Goal: Task Accomplishment & Management: Complete application form

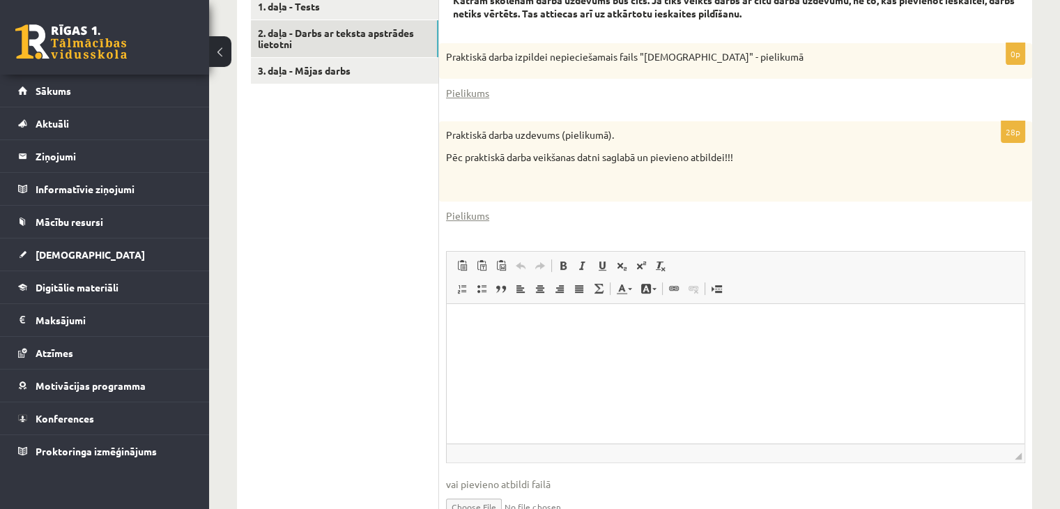
scroll to position [542, 0]
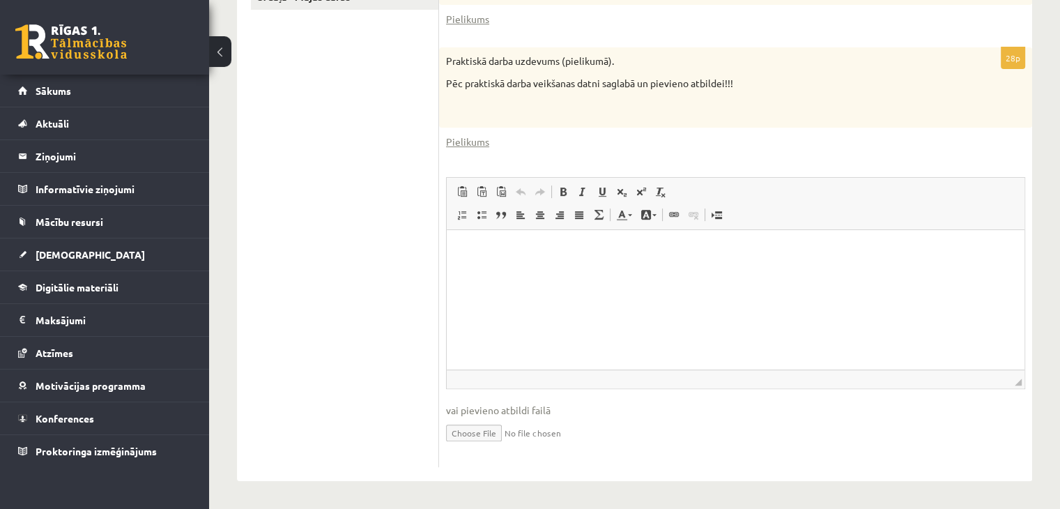
click at [531, 271] on html at bounding box center [736, 251] width 578 height 43
click at [503, 432] on input "file" at bounding box center [735, 431] width 579 height 29
type input "**********"
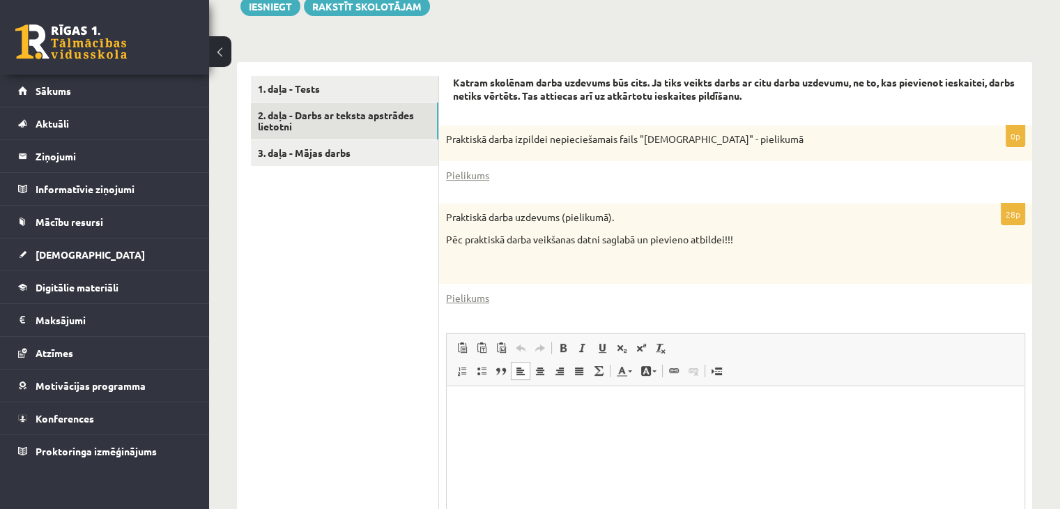
scroll to position [557, 0]
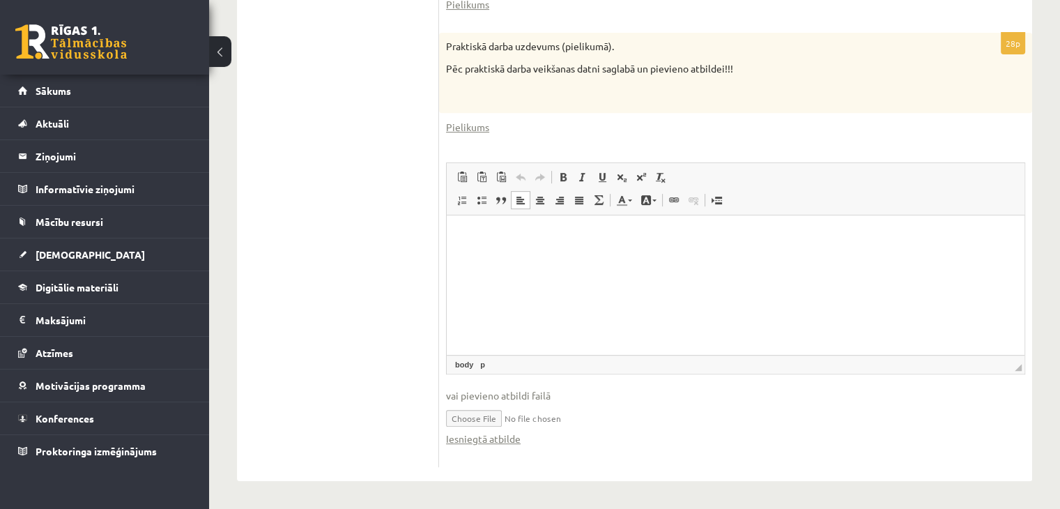
click at [497, 258] on html at bounding box center [736, 236] width 578 height 43
click at [514, 436] on link "Iesniegtā atbilde" at bounding box center [483, 438] width 75 height 15
click at [533, 258] on html at bounding box center [736, 236] width 578 height 43
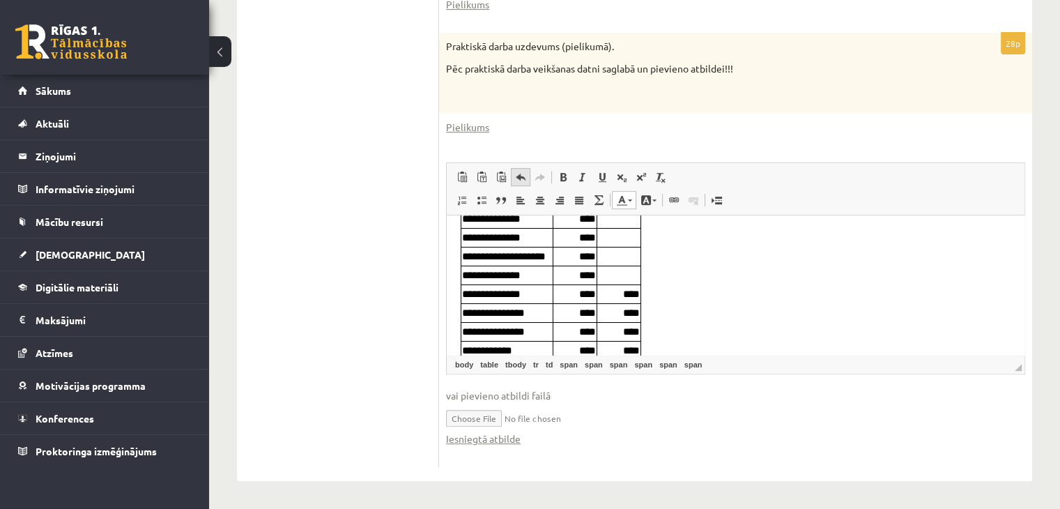
click at [519, 178] on span at bounding box center [520, 176] width 11 height 11
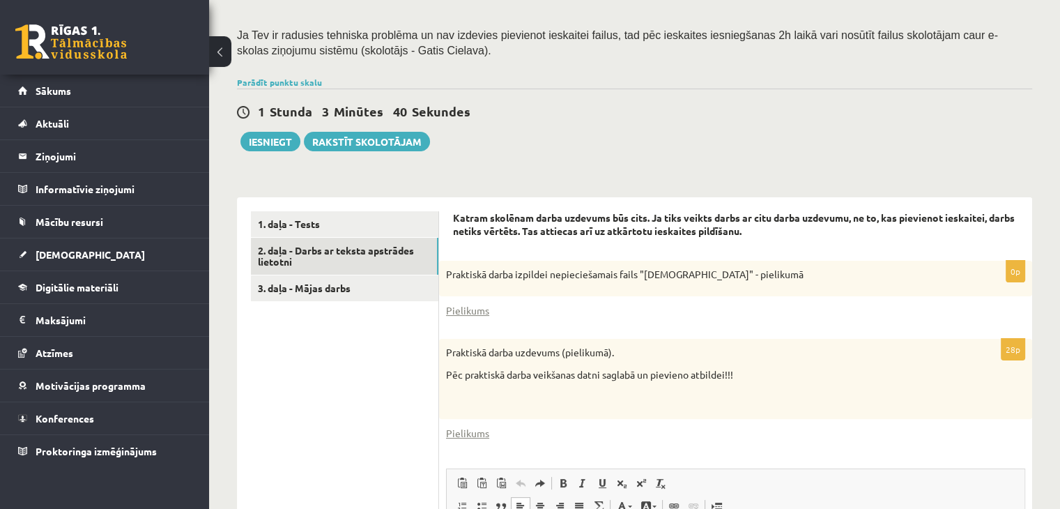
scroll to position [233, 0]
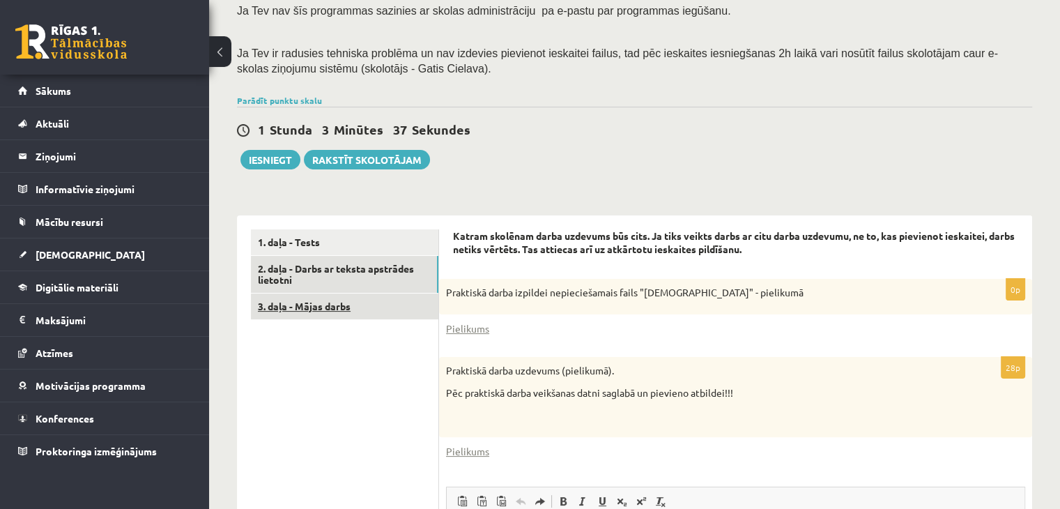
click at [416, 310] on link "3. daļa - Mājas darbs" at bounding box center [344, 306] width 187 height 26
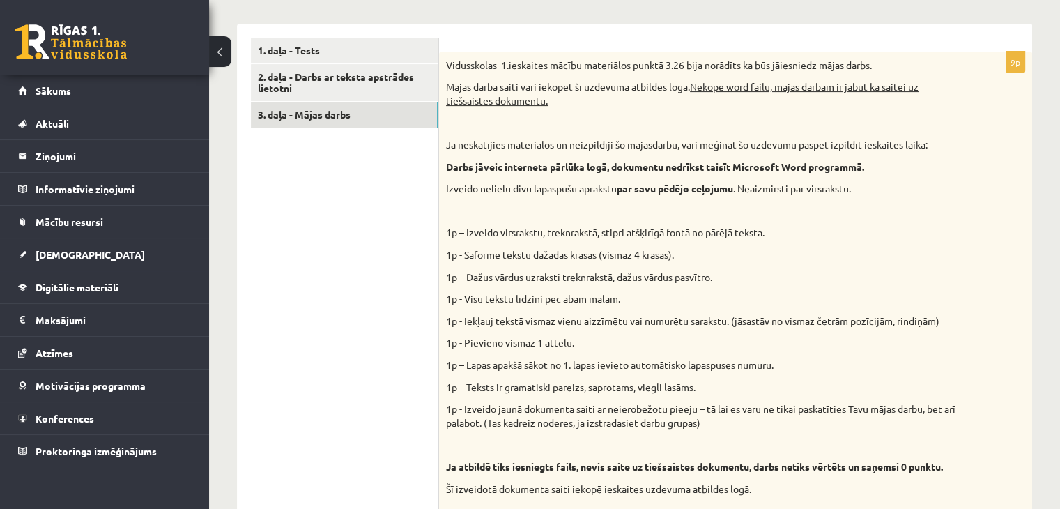
scroll to position [422, 0]
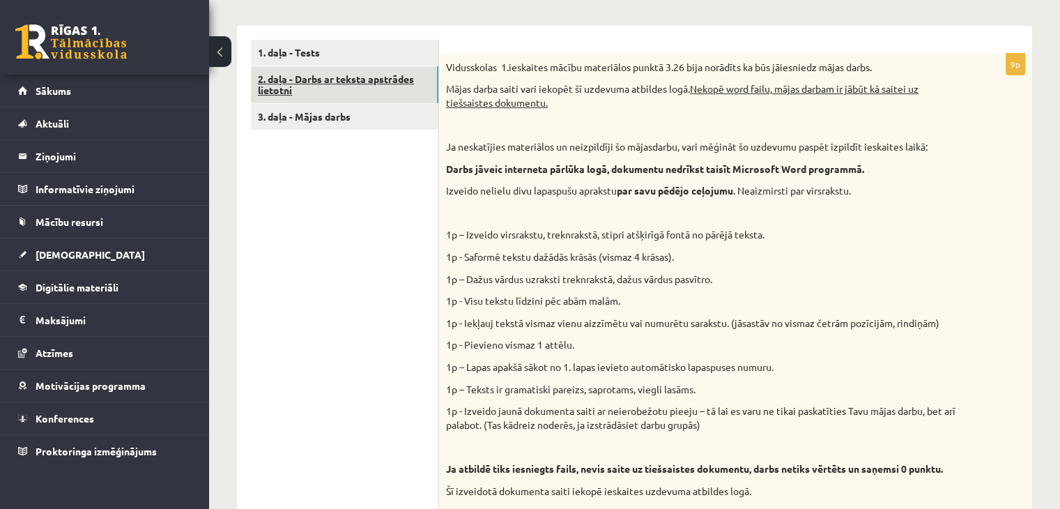
click at [384, 79] on link "2. daļa - Darbs ar teksta apstrādes lietotni" at bounding box center [344, 85] width 187 height 38
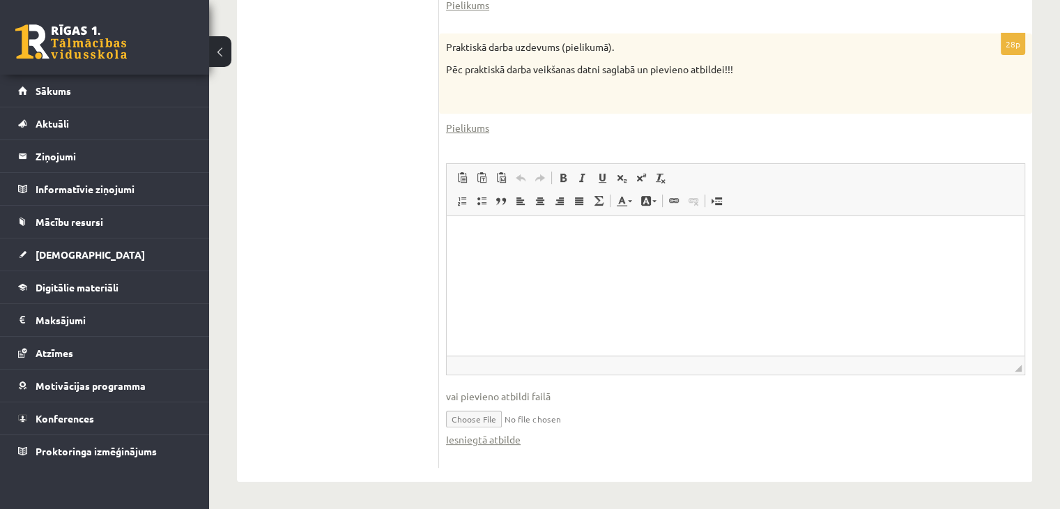
scroll to position [508, 0]
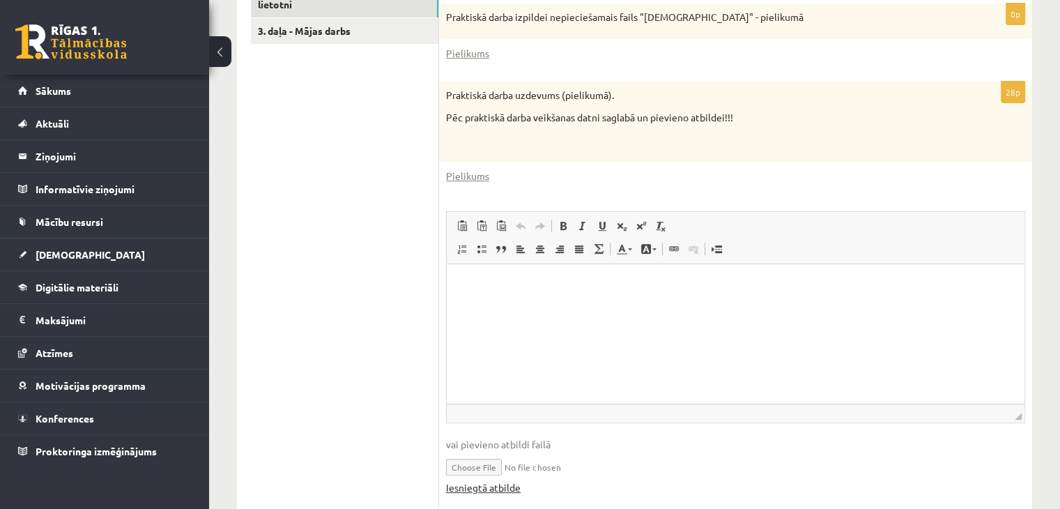
click at [484, 491] on link "Iesniegtā atbilde" at bounding box center [483, 487] width 75 height 15
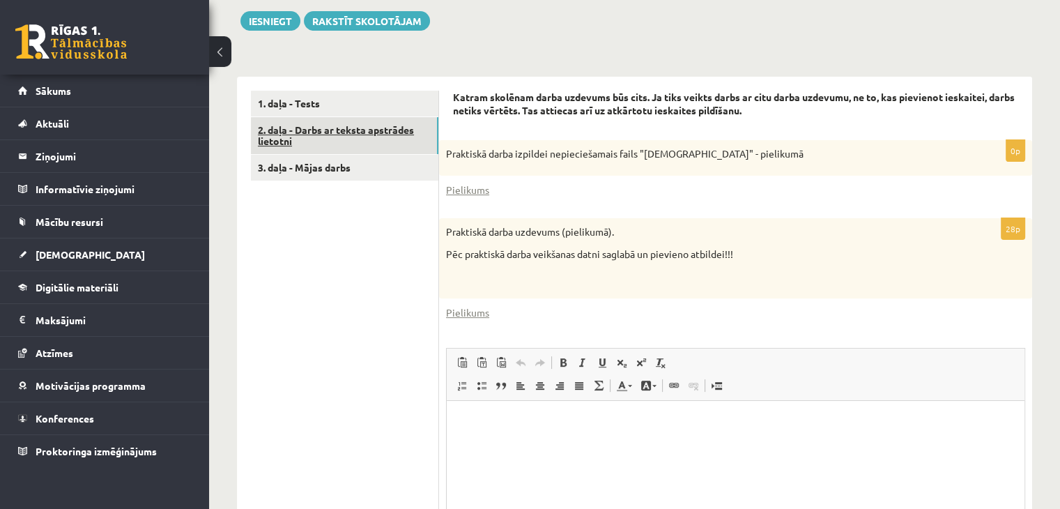
scroll to position [369, 0]
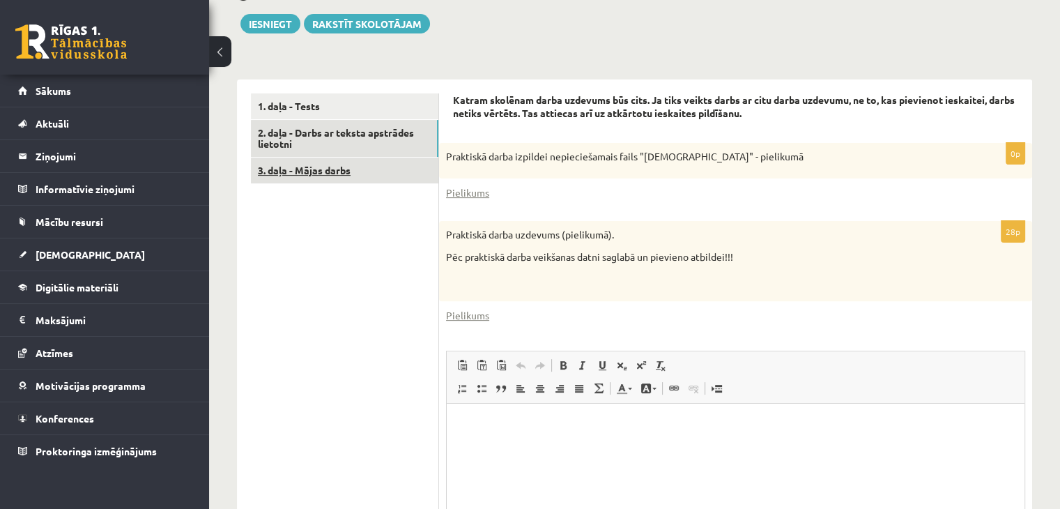
click at [392, 168] on link "3. daļa - Mājas darbs" at bounding box center [344, 171] width 187 height 26
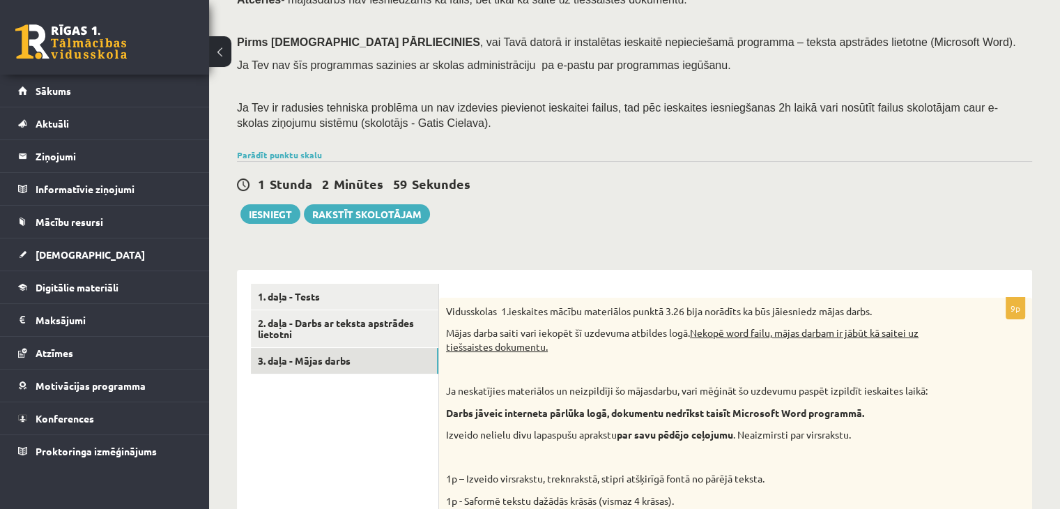
scroll to position [0, 0]
click at [376, 319] on link "2. daļa - Darbs ar teksta apstrādes lietotni" at bounding box center [344, 329] width 187 height 38
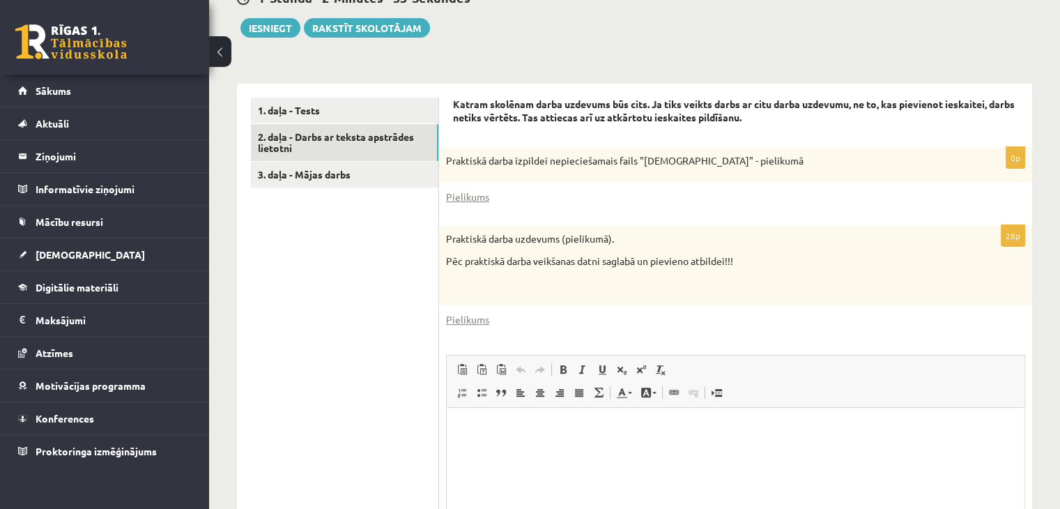
scroll to position [364, 0]
click at [286, 29] on button "Iesniegt" at bounding box center [270, 29] width 60 height 20
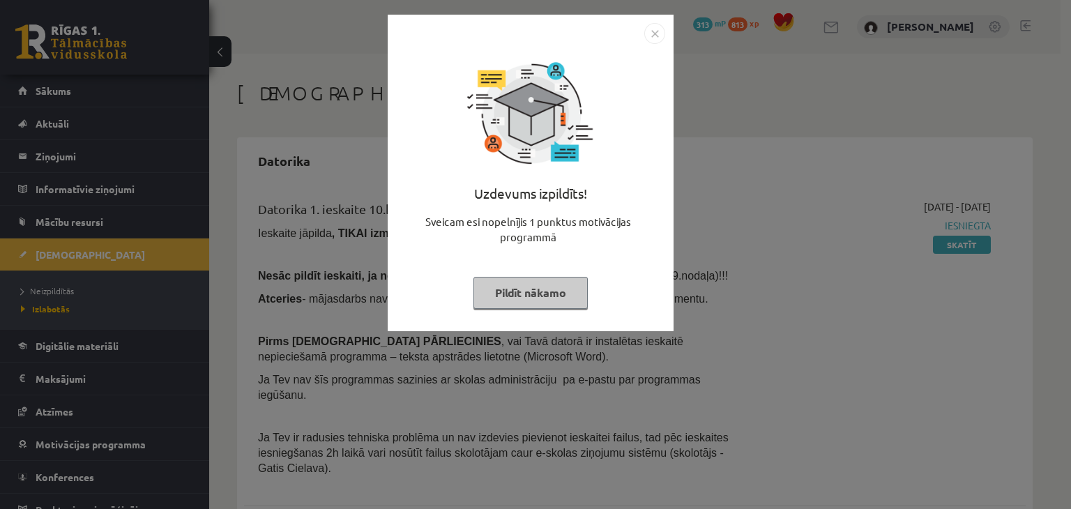
click at [563, 298] on button "Pildīt nākamo" at bounding box center [530, 293] width 114 height 32
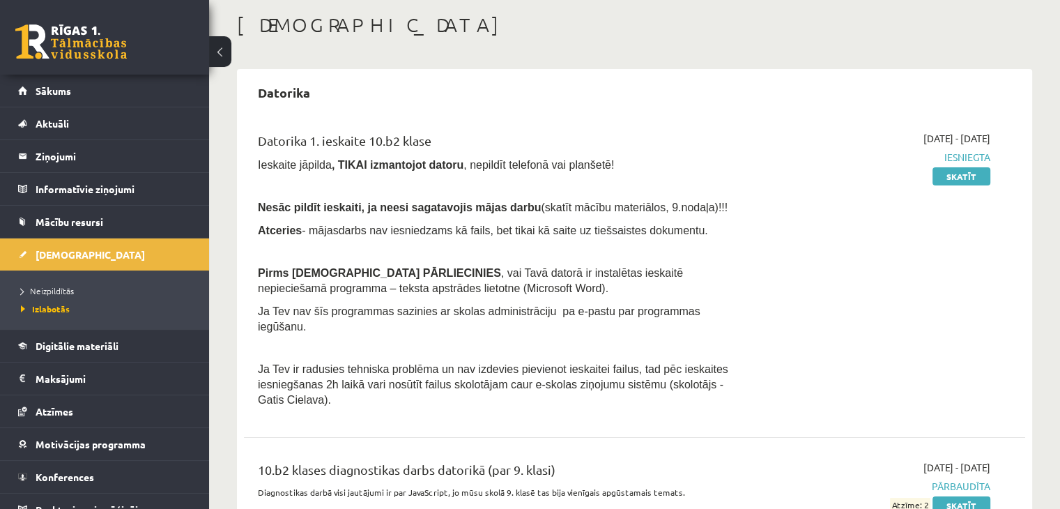
scroll to position [70, 0]
click at [953, 171] on link "Skatīt" at bounding box center [962, 175] width 58 height 18
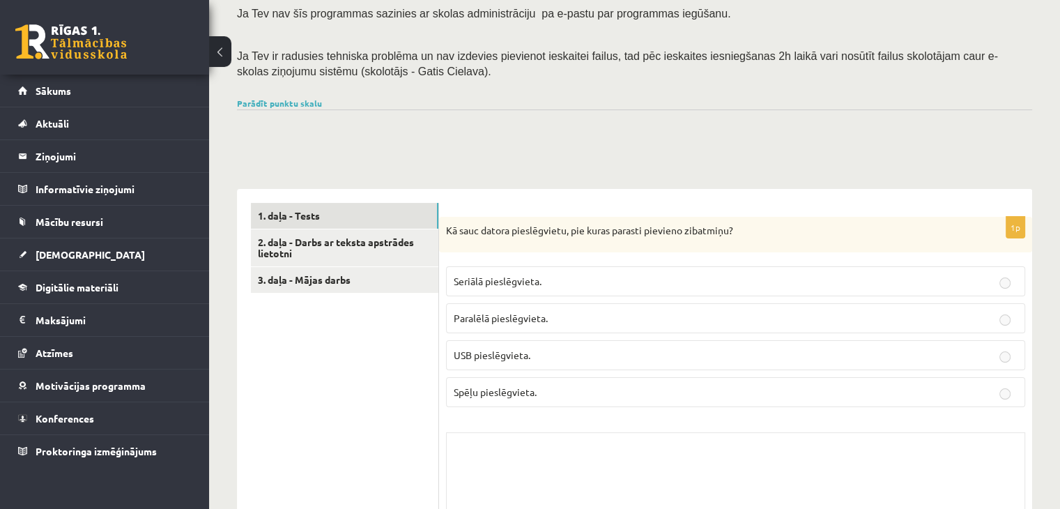
scroll to position [231, 0]
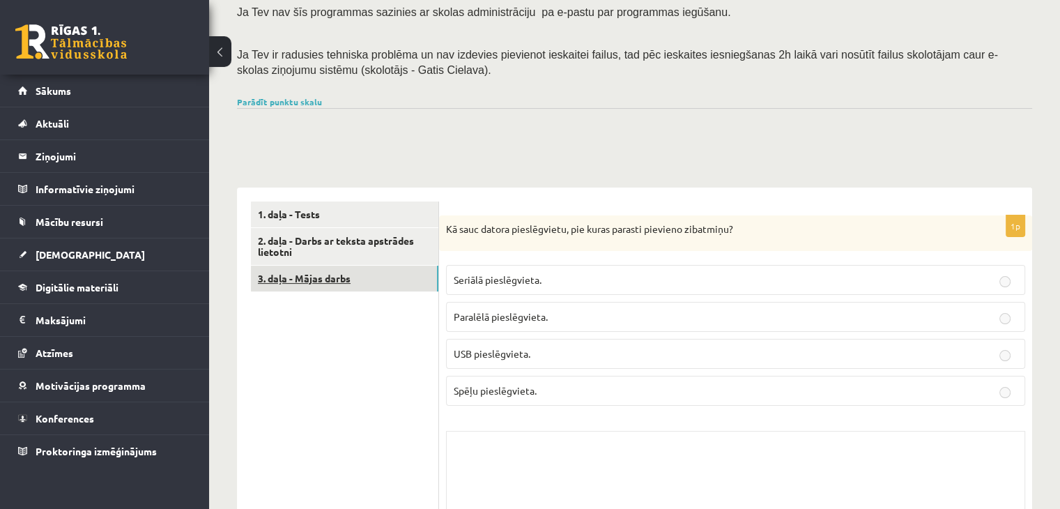
click at [408, 284] on link "3. daļa - Mājas darbs" at bounding box center [344, 279] width 187 height 26
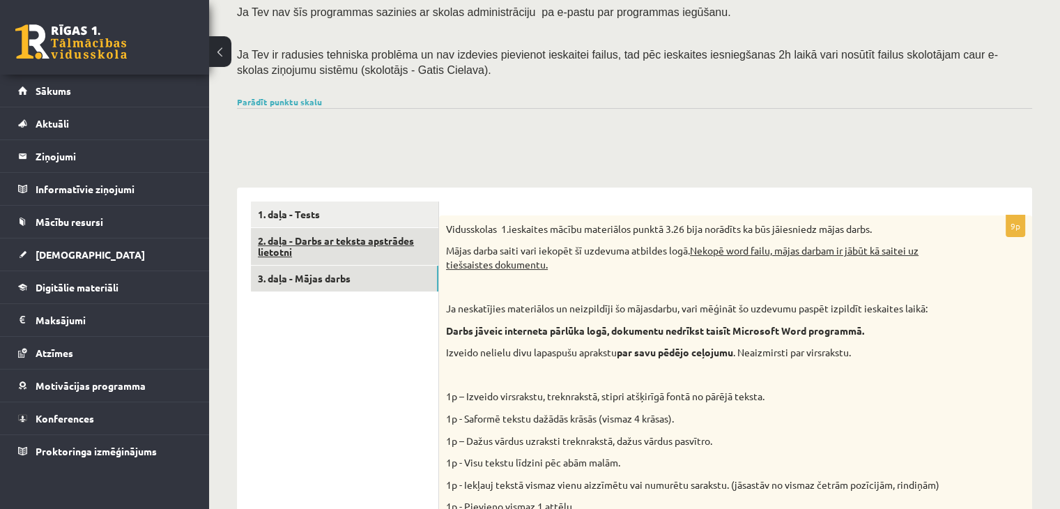
click at [410, 254] on link "2. daļa - Darbs ar teksta apstrādes lietotni" at bounding box center [344, 247] width 187 height 38
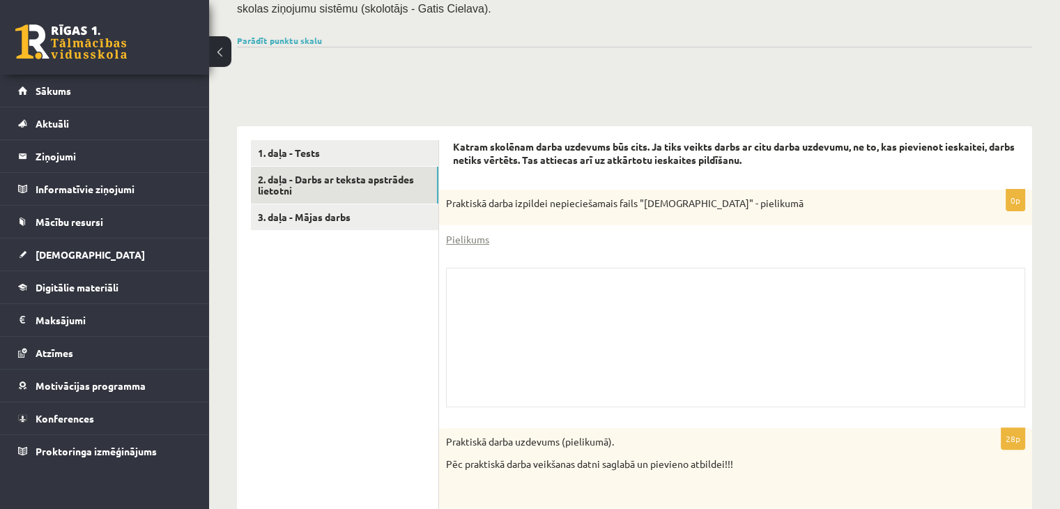
scroll to position [292, 0]
click at [125, 93] on link "Sākums" at bounding box center [105, 91] width 174 height 32
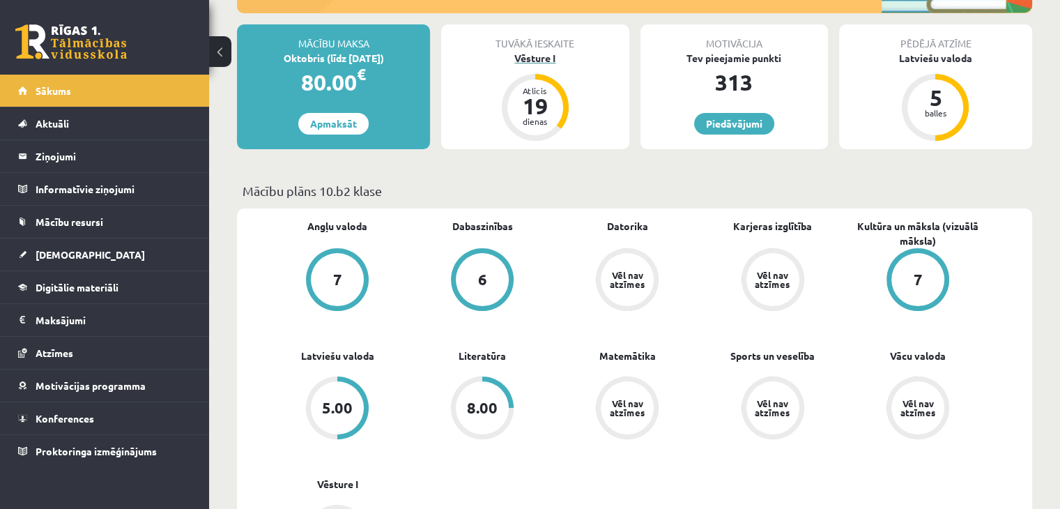
scroll to position [243, 0]
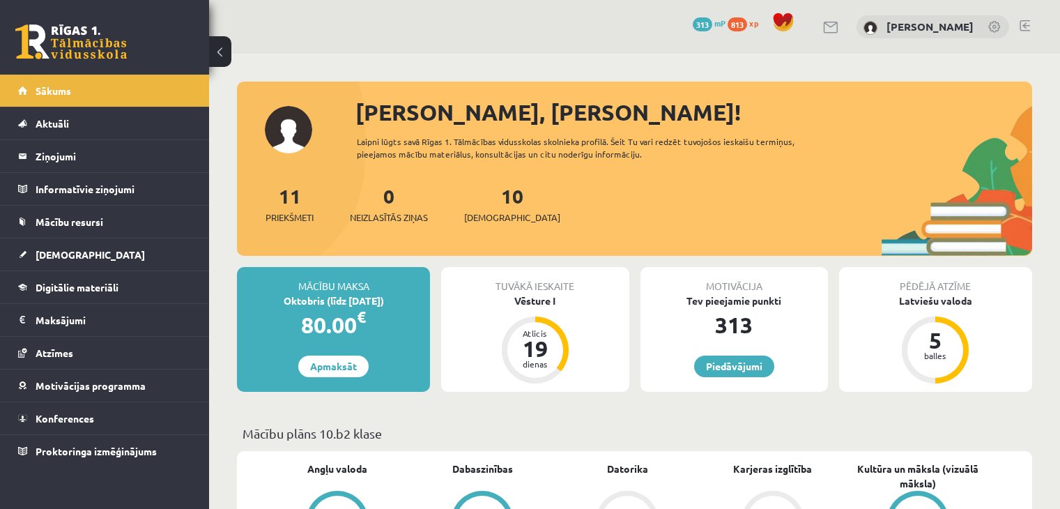
scroll to position [243, 0]
